Goal: Task Accomplishment & Management: Use online tool/utility

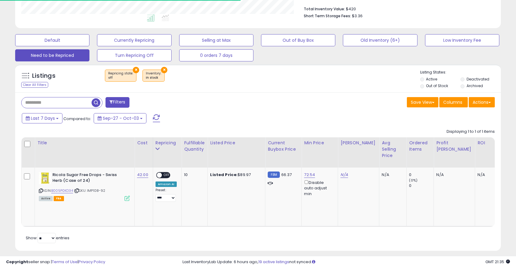
scroll to position [124, 281]
click at [66, 54] on button "Need to be Repriced" at bounding box center [52, 55] width 74 height 12
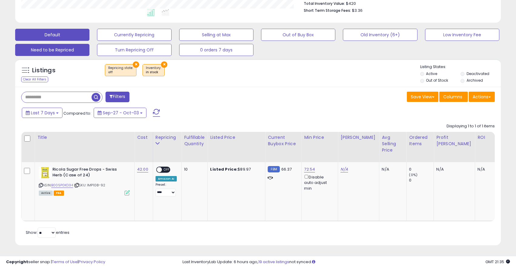
click at [53, 31] on button "Default" at bounding box center [52, 35] width 74 height 12
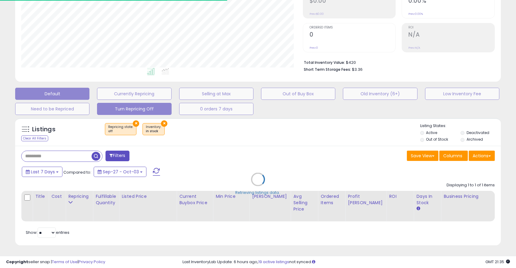
type input "**********"
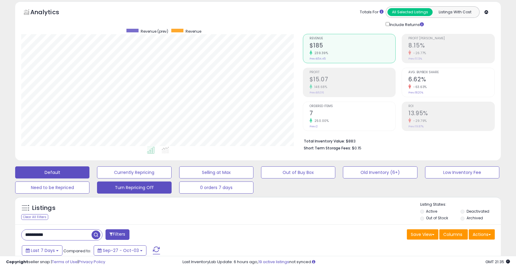
scroll to position [99, 0]
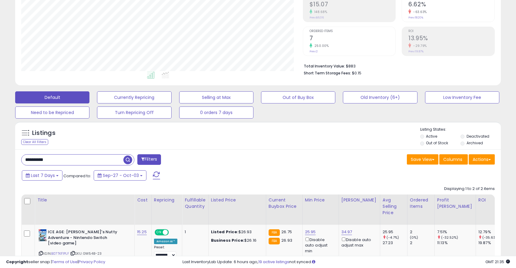
click at [67, 162] on input "**********" at bounding box center [73, 160] width 102 height 11
click at [142, 158] on span "button" at bounding box center [142, 160] width 9 height 9
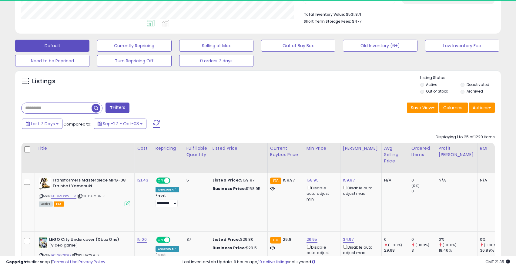
scroll to position [124, 281]
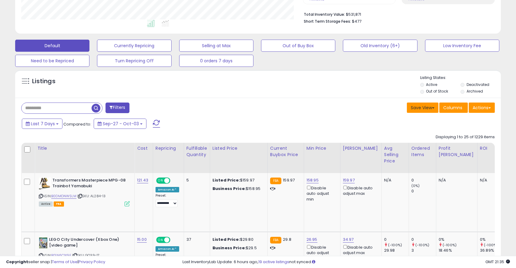
click at [412, 108] on button "Save View" at bounding box center [422, 108] width 32 height 10
click at [398, 131] on link "Update Current View" at bounding box center [404, 131] width 65 height 9
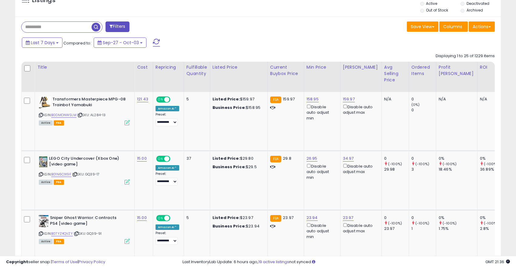
scroll to position [221, 0]
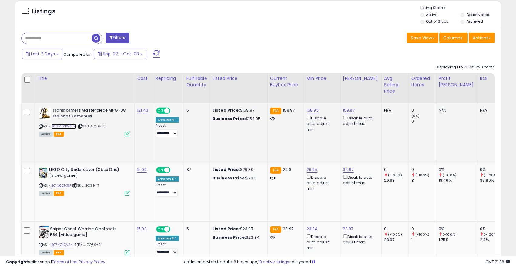
click at [72, 126] on link "B0DMDNWSLM" at bounding box center [63, 126] width 25 height 5
